Goal: Task Accomplishment & Management: Manage account settings

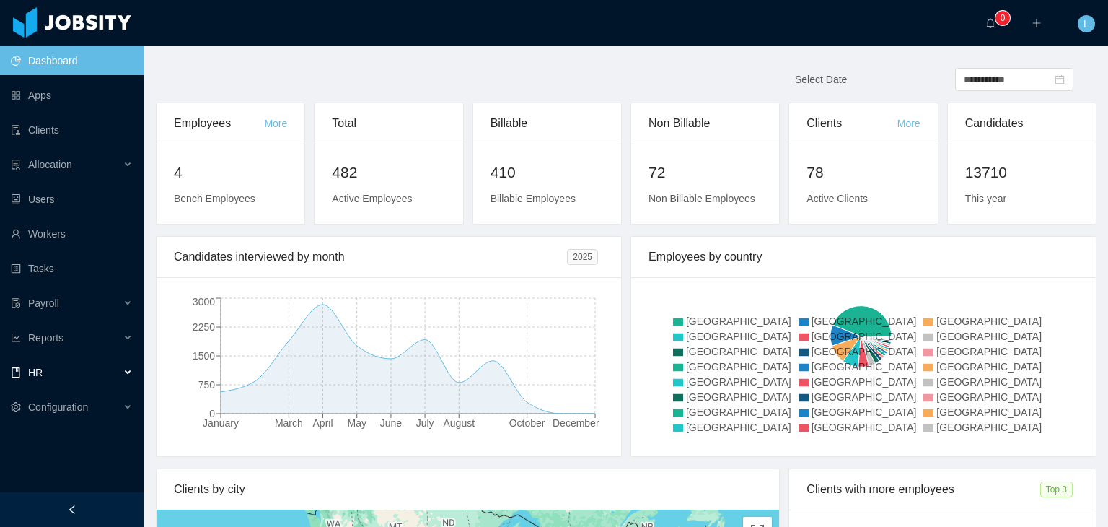
click at [63, 373] on div "HR" at bounding box center [72, 372] width 144 height 29
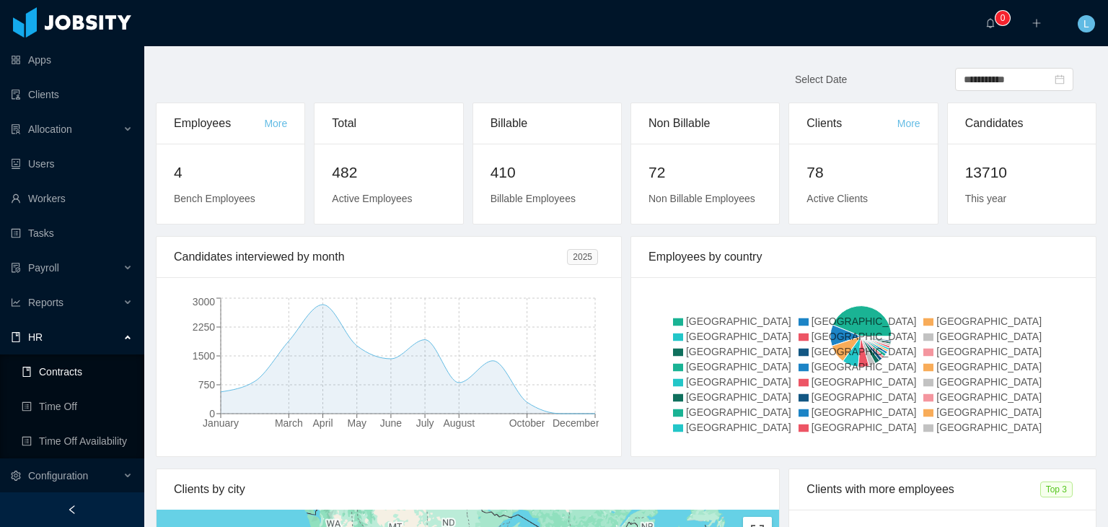
scroll to position [36, 0]
click at [84, 405] on link "Time Off" at bounding box center [77, 405] width 111 height 29
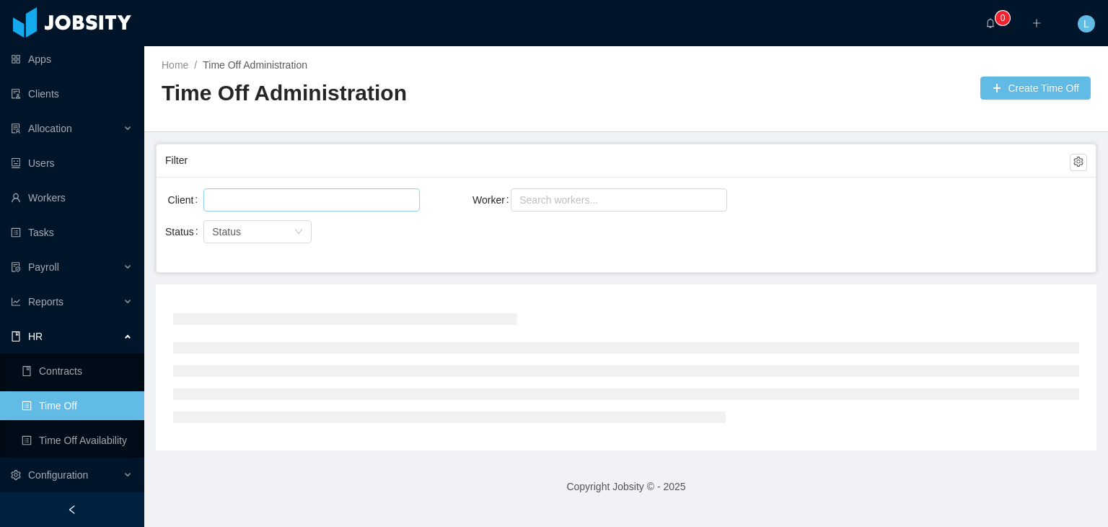
click at [219, 190] on div at bounding box center [309, 200] width 203 height 22
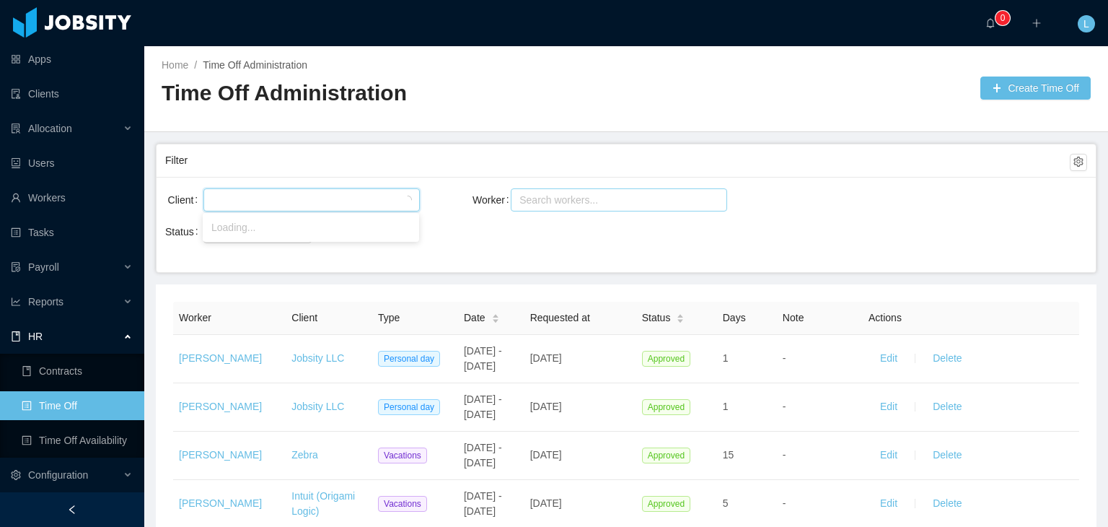
click at [522, 198] on div "Search workers..." at bounding box center [612, 200] width 186 height 14
type input "******"
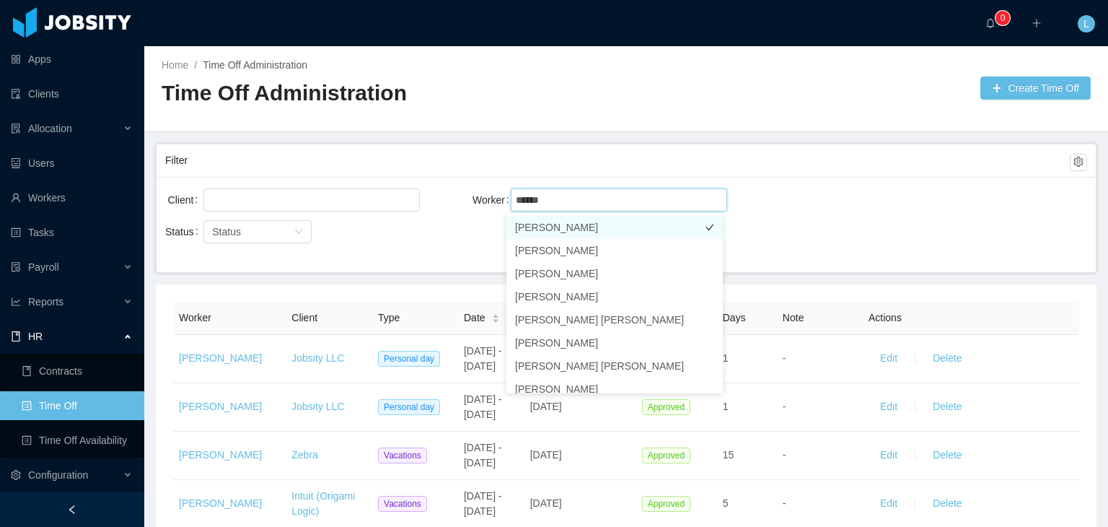
click at [643, 226] on li "[PERSON_NAME]" at bounding box center [614, 227] width 216 height 23
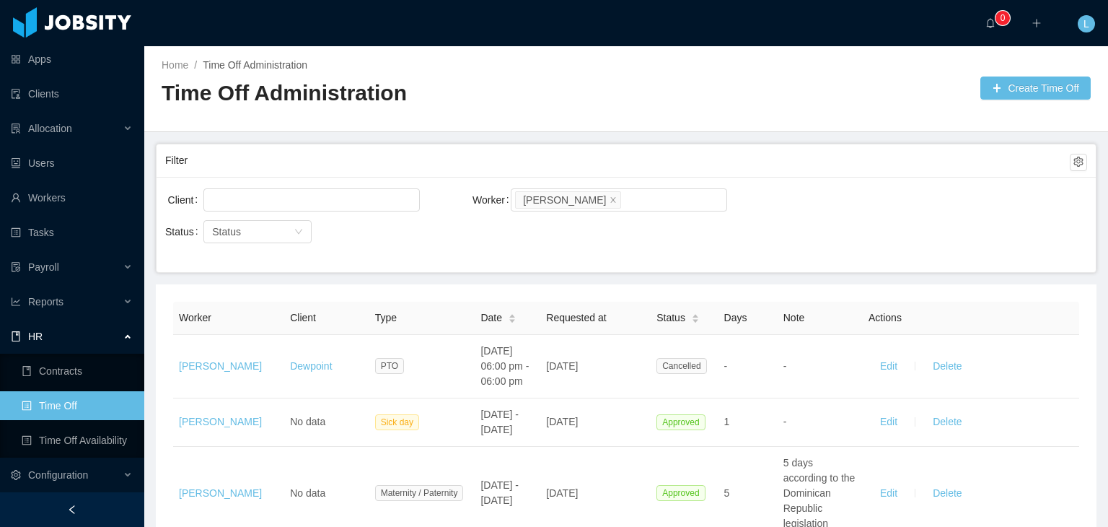
click at [811, 177] on div "Client Worker Search workers... [PERSON_NAME] Status Status" at bounding box center [626, 224] width 939 height 95
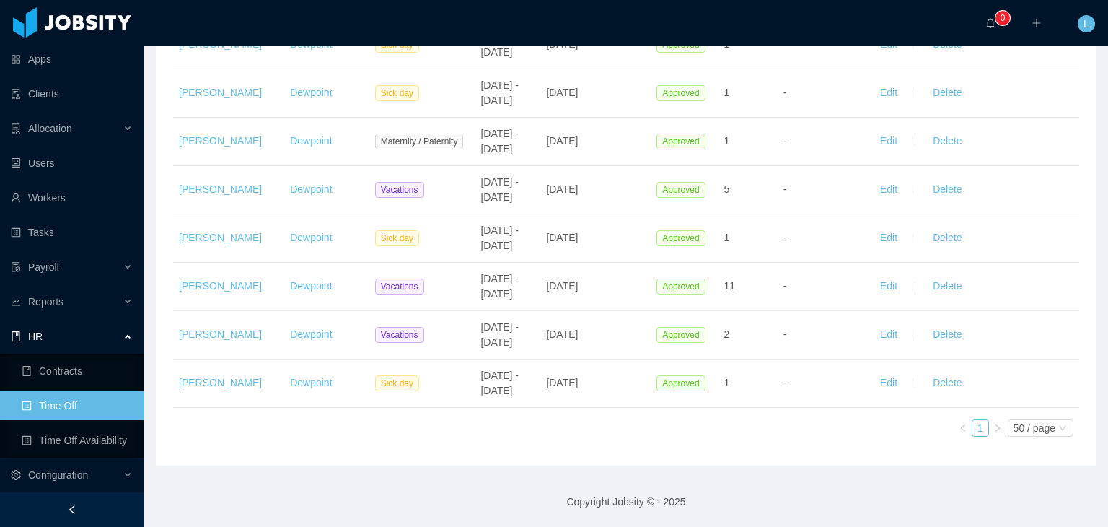
scroll to position [626, 0]
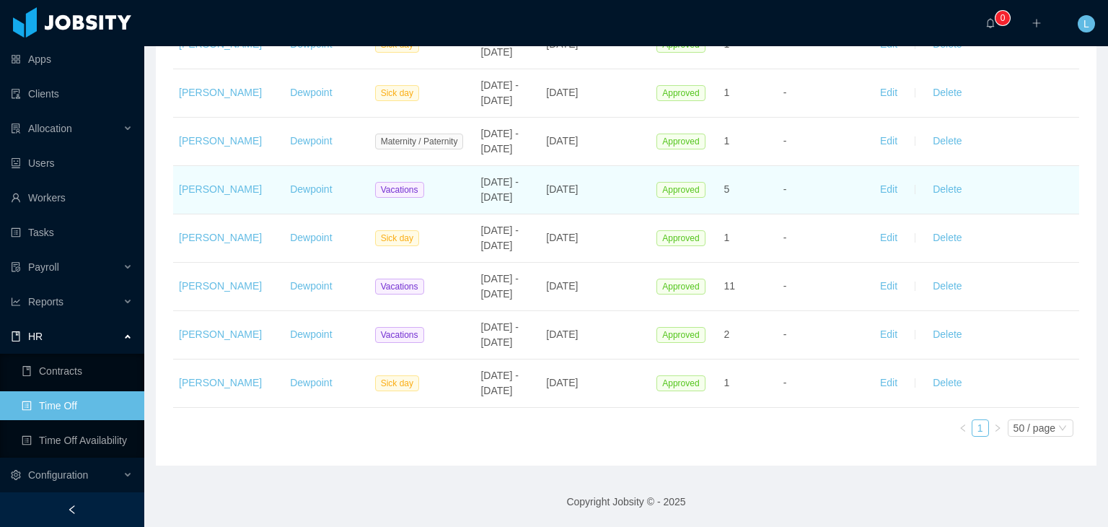
click at [817, 166] on td "-" at bounding box center [819, 190] width 85 height 48
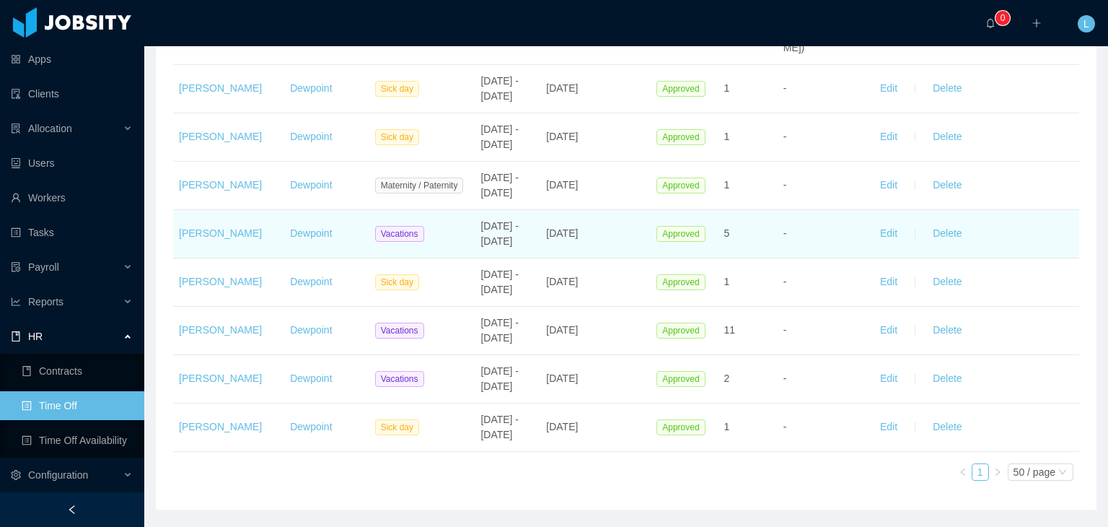
scroll to position [554, 0]
click at [870, 234] on button "Edit" at bounding box center [888, 233] width 40 height 23
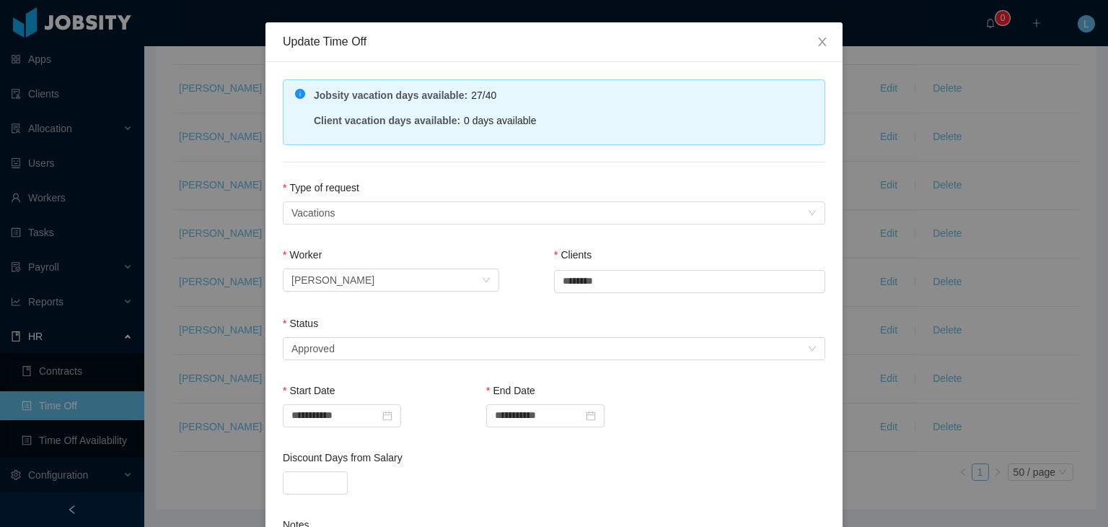
scroll to position [0, 0]
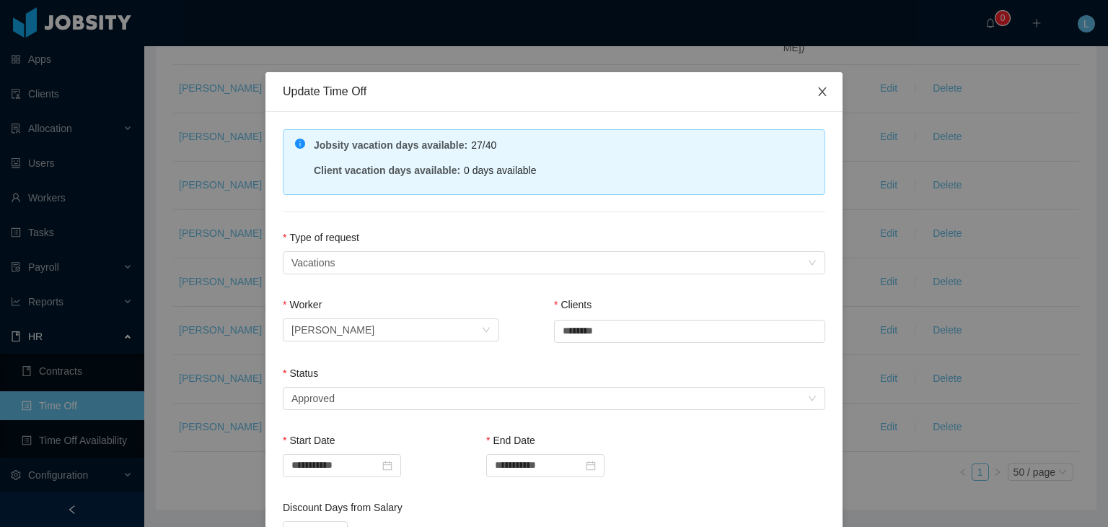
click at [816, 87] on icon "icon: close" at bounding box center [822, 92] width 12 height 12
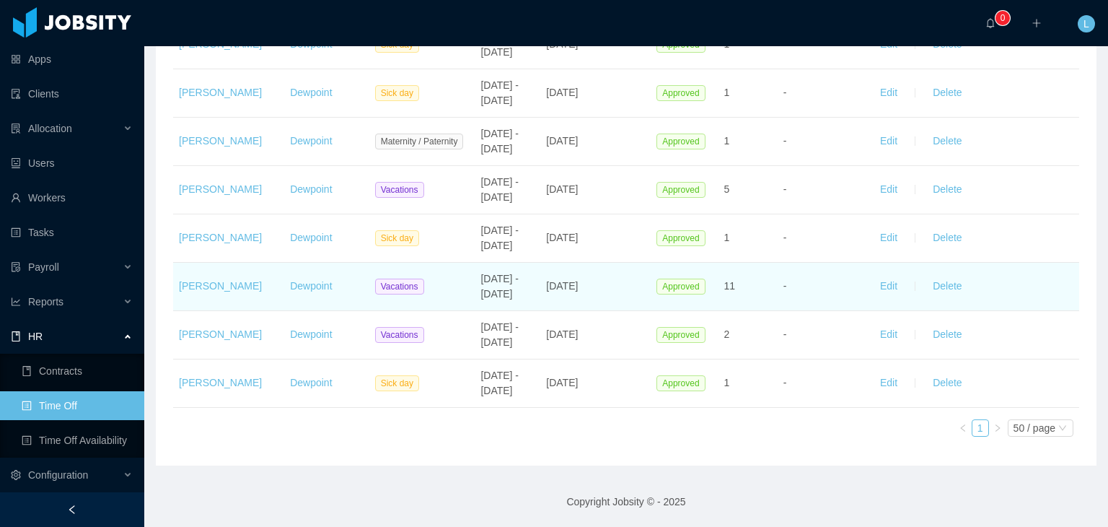
scroll to position [626, 0]
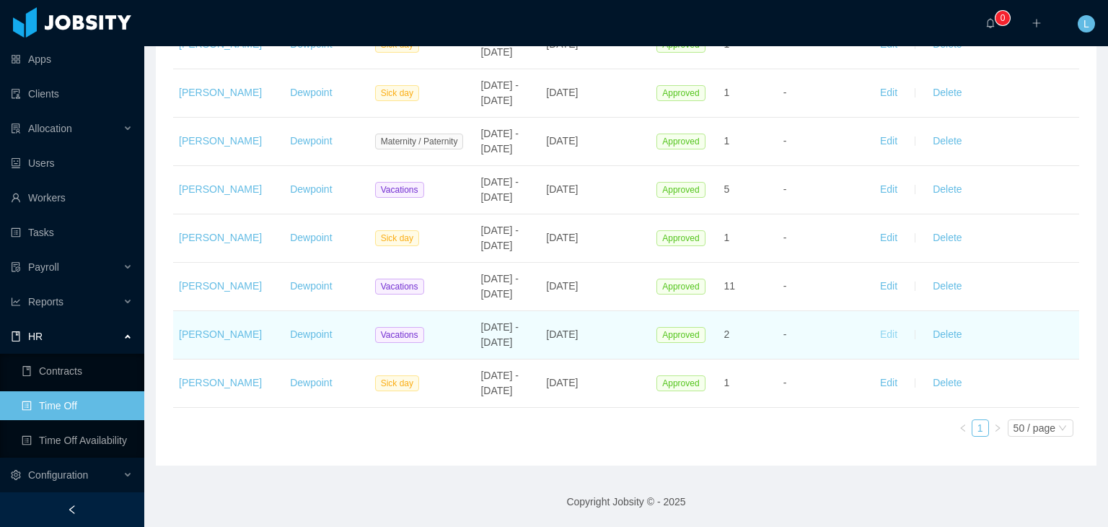
click at [876, 328] on button "Edit" at bounding box center [888, 334] width 40 height 23
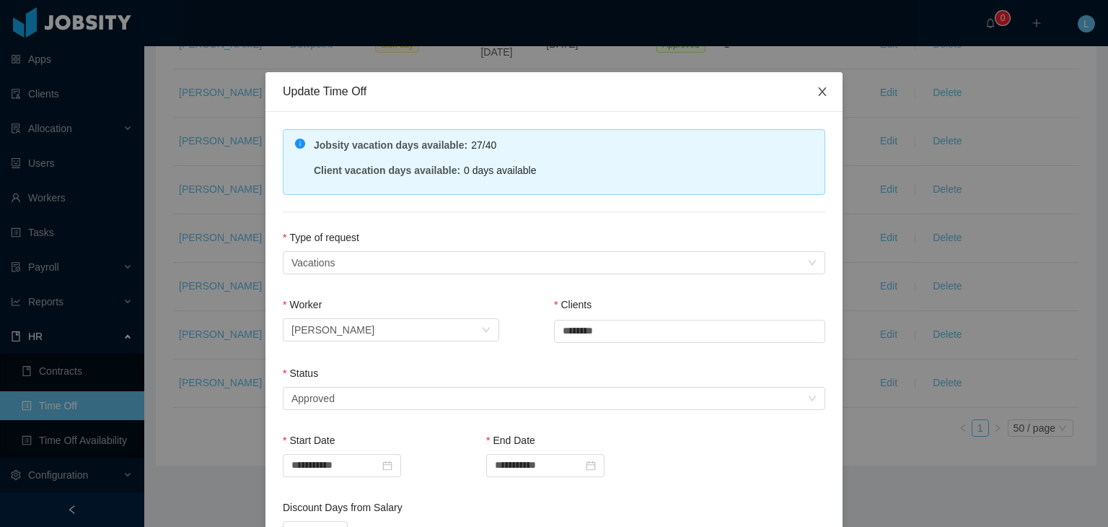
click at [824, 99] on span "Close" at bounding box center [822, 92] width 40 height 40
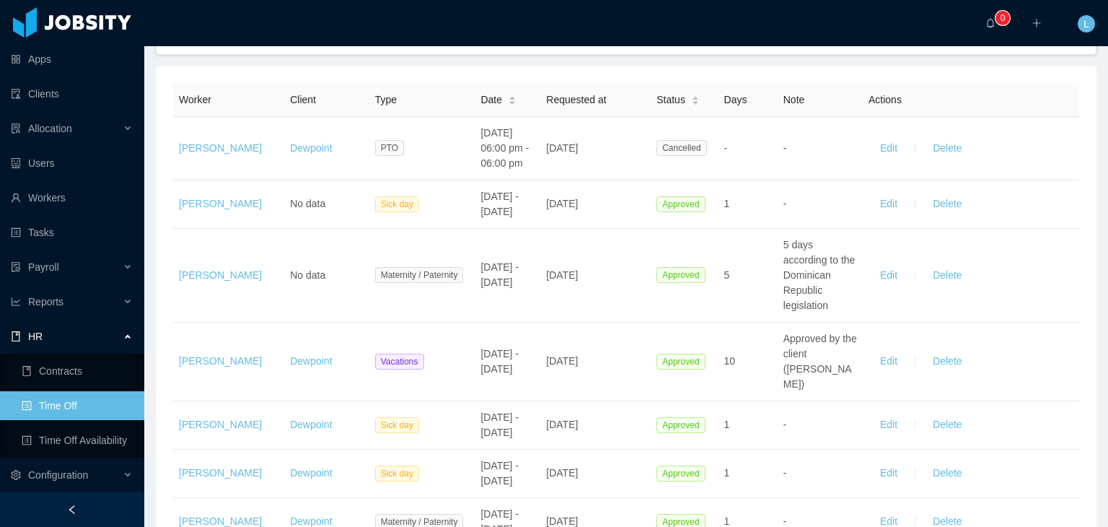
scroll to position [216, 0]
click at [87, 442] on link "Time Off Availability" at bounding box center [77, 440] width 111 height 29
